Goal: Information Seeking & Learning: Learn about a topic

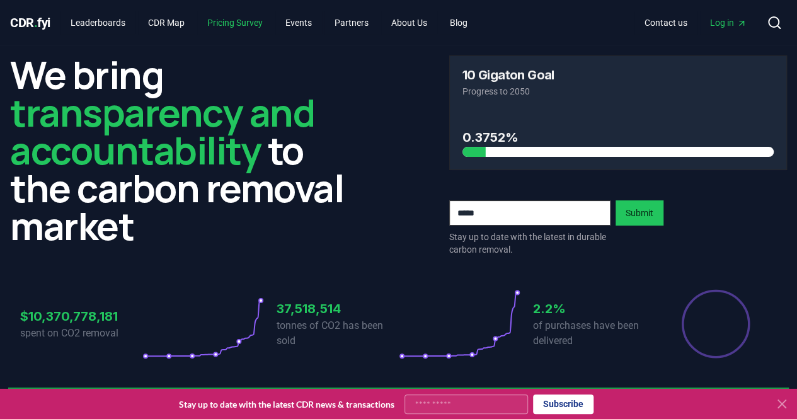
click at [222, 19] on link "Pricing Survey" at bounding box center [235, 22] width 76 height 23
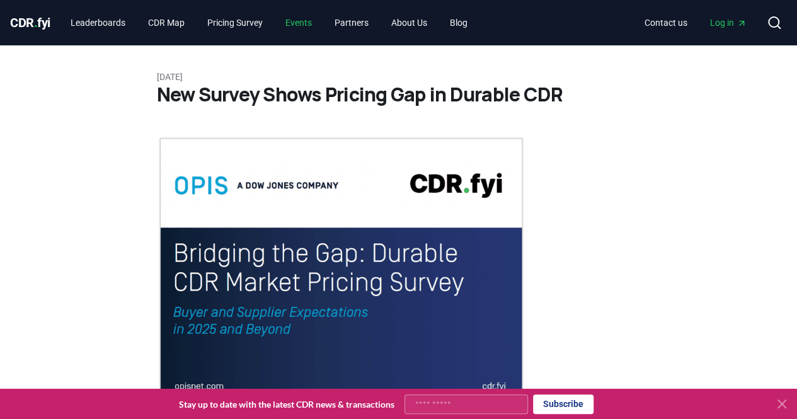
click at [299, 20] on link "Events" at bounding box center [298, 22] width 47 height 23
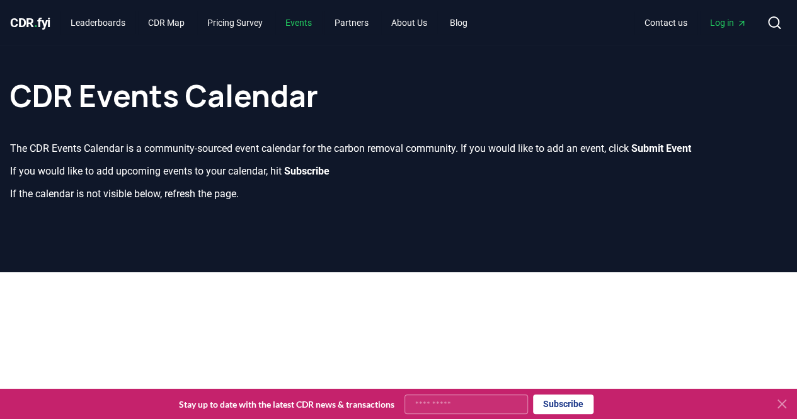
click at [299, 20] on link "Events" at bounding box center [298, 22] width 47 height 23
click at [374, 25] on link "Partners" at bounding box center [351, 22] width 54 height 23
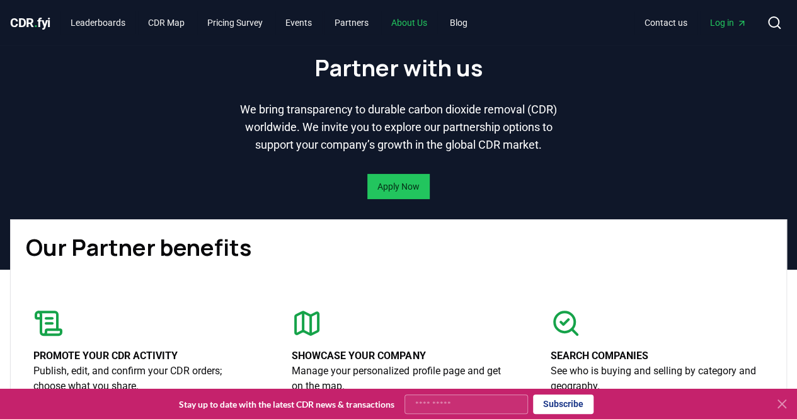
click at [406, 23] on link "About Us" at bounding box center [409, 22] width 56 height 23
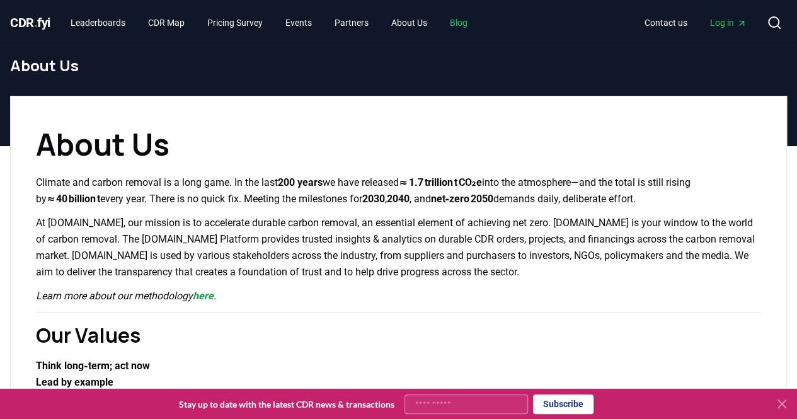
click at [457, 20] on link "Blog" at bounding box center [459, 22] width 38 height 23
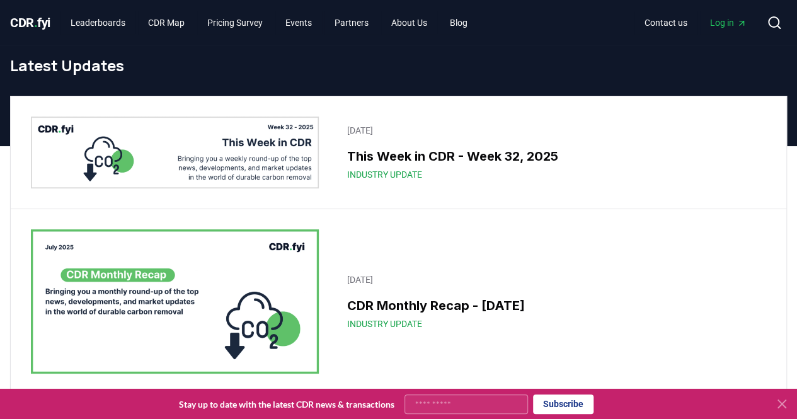
click at [225, 264] on img at bounding box center [175, 301] width 288 height 144
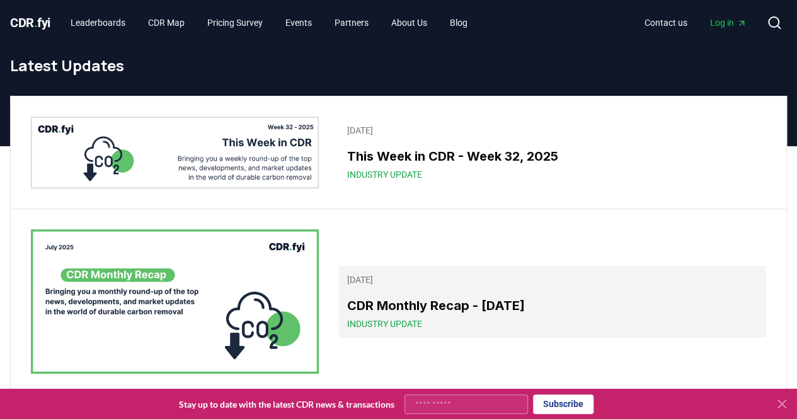
click at [392, 295] on link "August 05, 2025 CDR Monthly Recap - July 2025 Industry Update" at bounding box center [552, 302] width 427 height 72
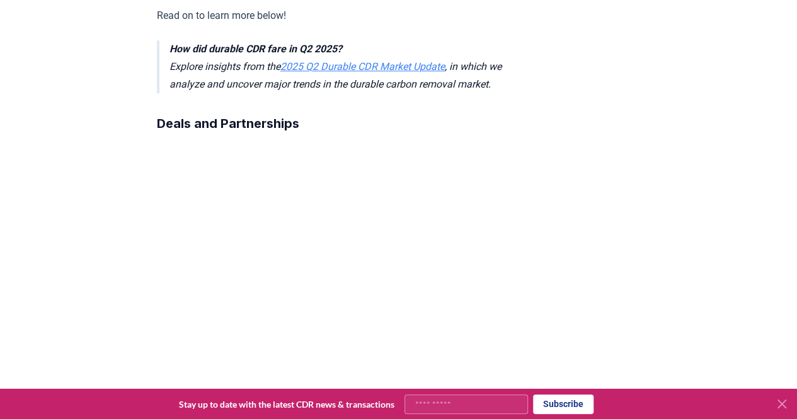
scroll to position [555, 0]
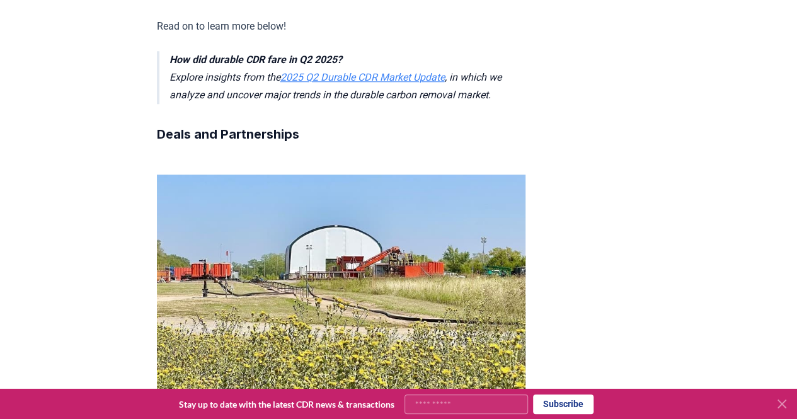
click at [387, 71] on link "2025 Q2 Durable CDR Market Update" at bounding box center [362, 77] width 164 height 12
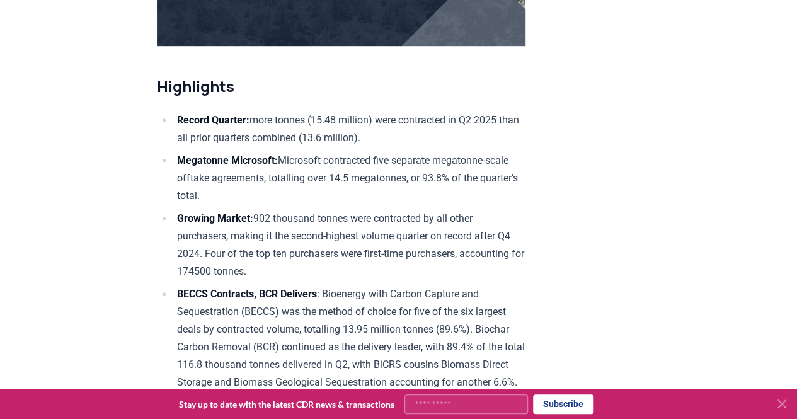
scroll to position [399, 0]
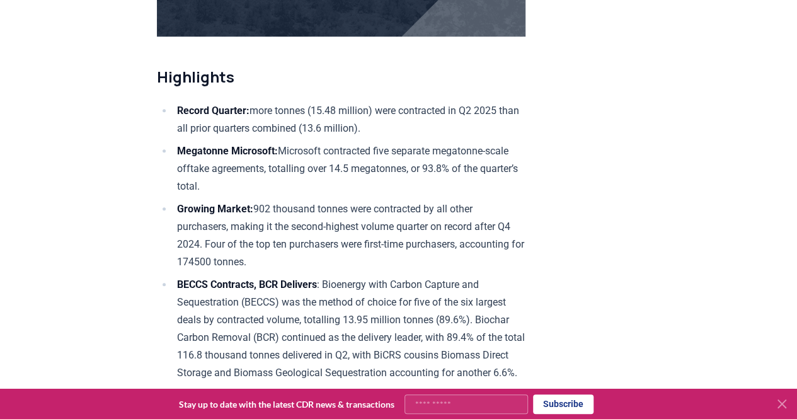
click at [433, 279] on li "BECCS Contracts, BCR Delivers : Bioenergy with Carbon Capture and Sequestration…" at bounding box center [349, 329] width 352 height 106
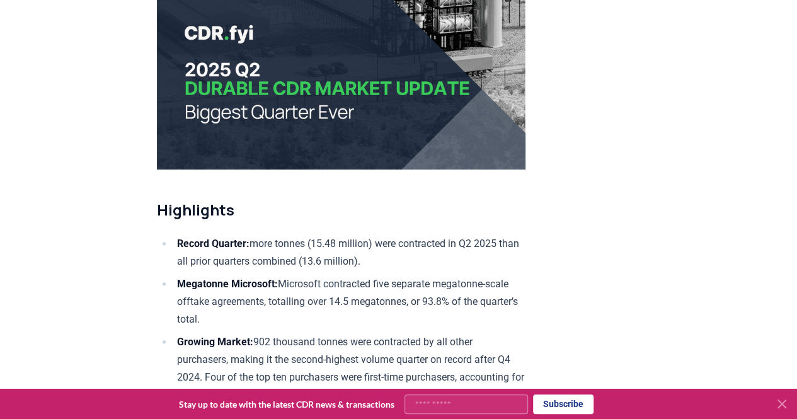
scroll to position [285, 0]
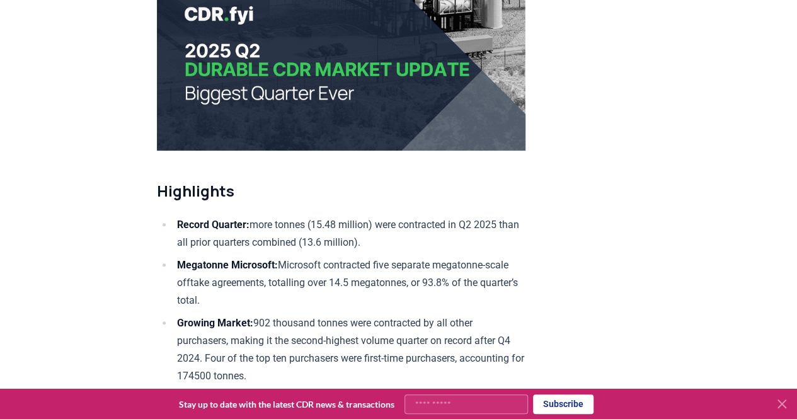
click at [417, 49] on img at bounding box center [341, 12] width 368 height 276
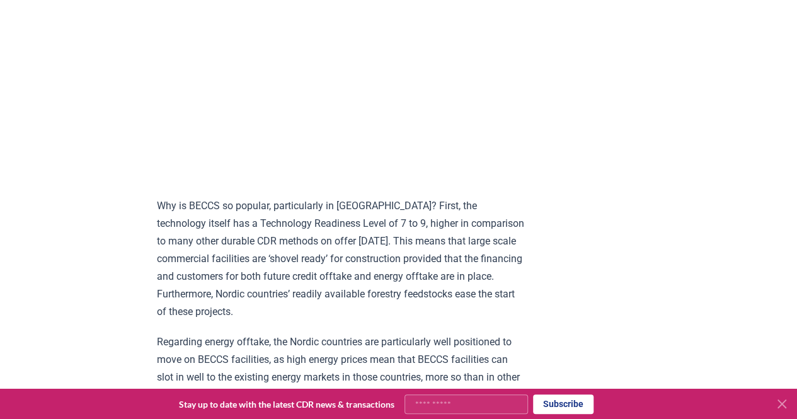
scroll to position [0, 0]
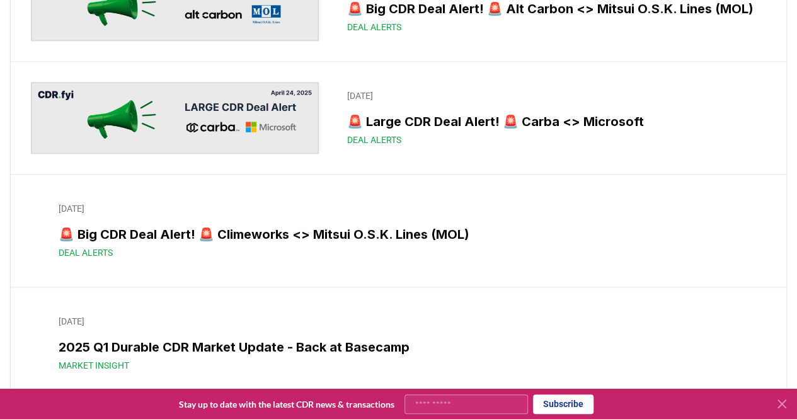
scroll to position [5865, 0]
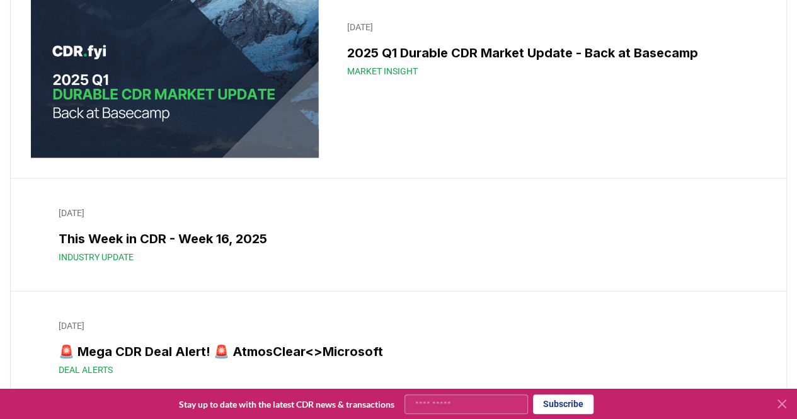
click at [269, 75] on img at bounding box center [175, 49] width 288 height 216
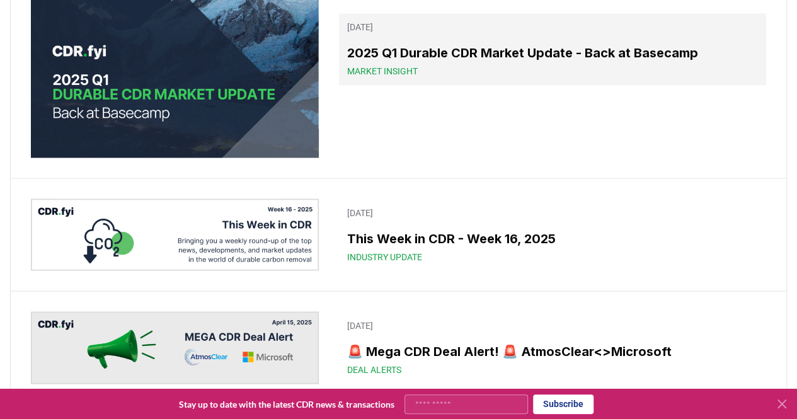
click at [387, 62] on h3 "2025 Q1 Durable CDR Market Update - Back at Basecamp" at bounding box center [552, 52] width 412 height 19
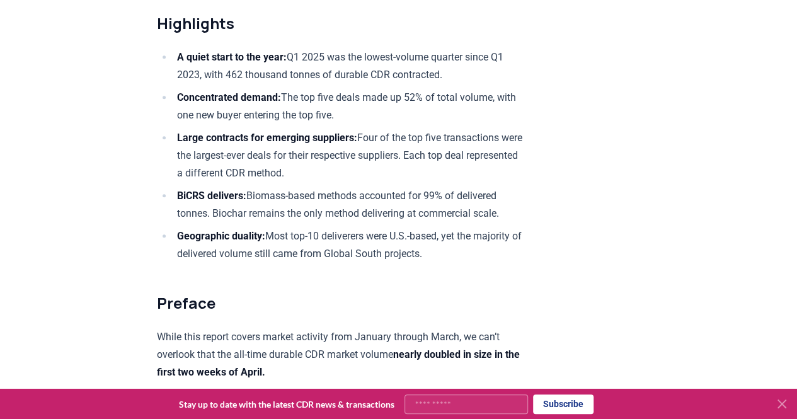
scroll to position [453, 0]
